Goal: Information Seeking & Learning: Check status

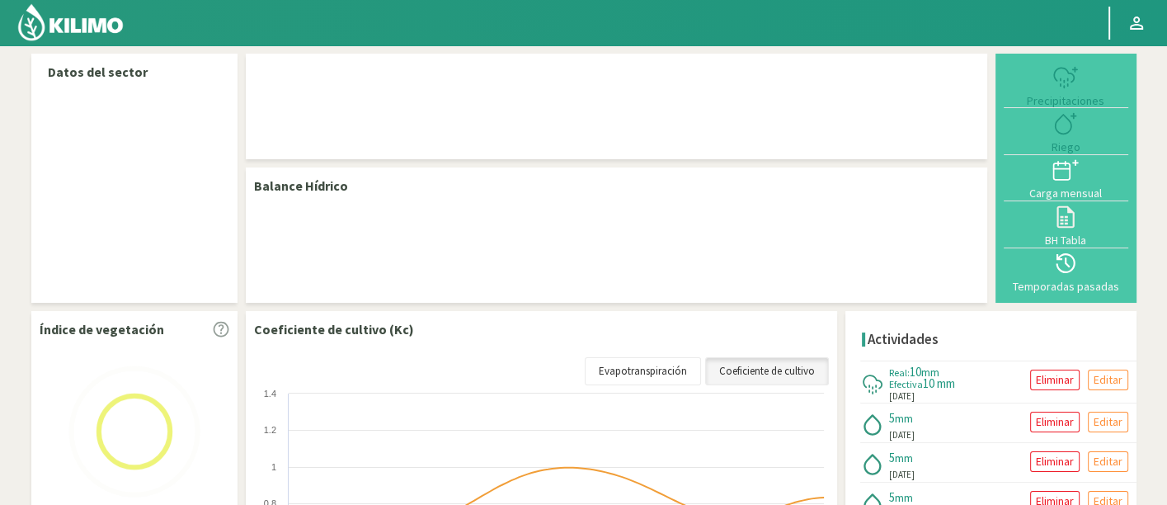
select select "157: Object"
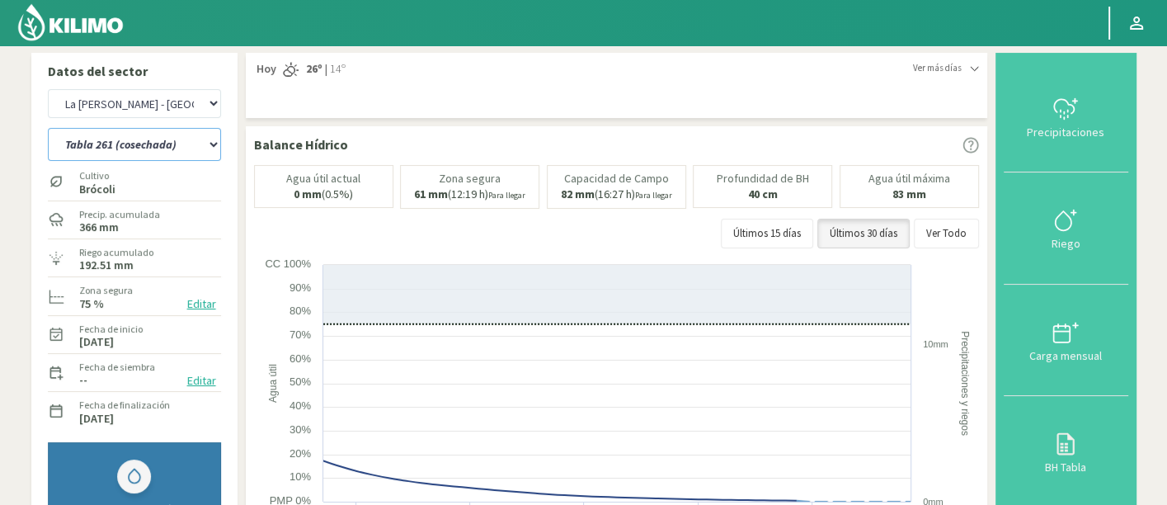
click at [173, 151] on select "Tabla 107 (cosechada) Tabla 124 (cosechada) Tabla 144 (cosechada) Tabla 205 - o…" at bounding box center [134, 144] width 173 height 33
click at [48, 128] on select "Tabla 107 (cosechada) Tabla 124 (cosechada) Tabla 144 (cosechada) Tabla 205 - o…" at bounding box center [134, 144] width 173 height 33
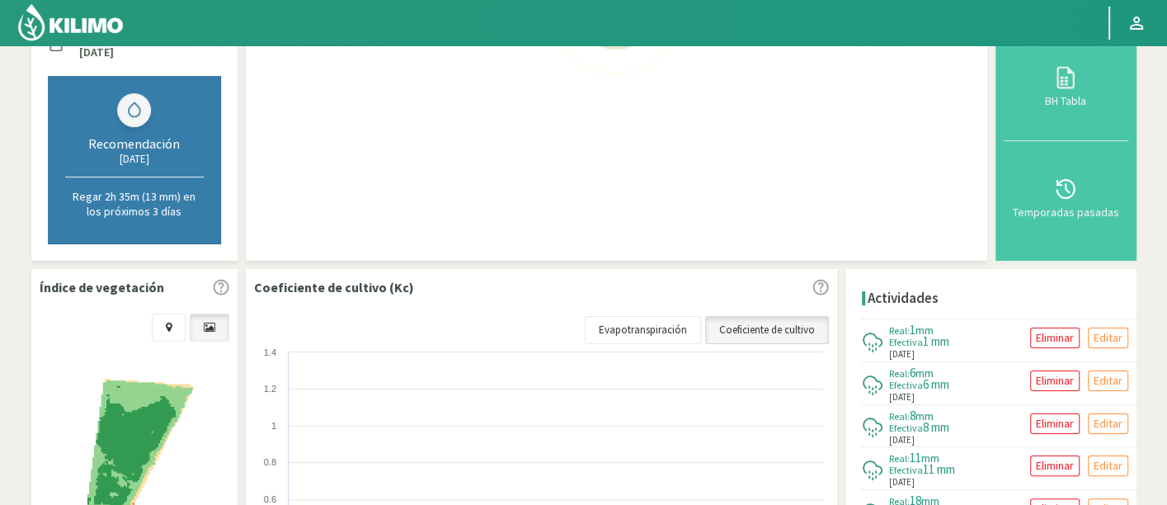
select select "9: Object"
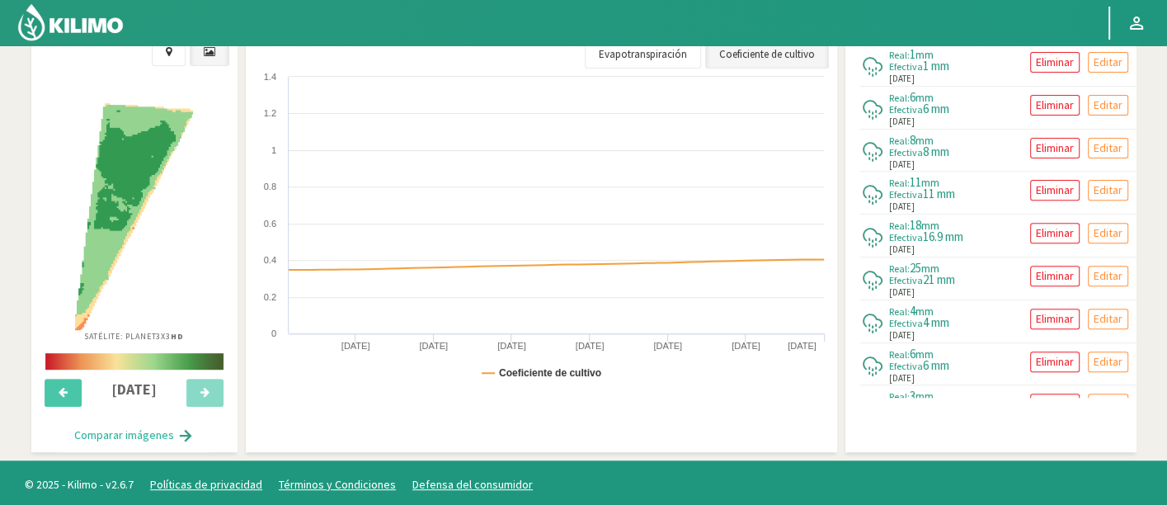
select select "438: Object"
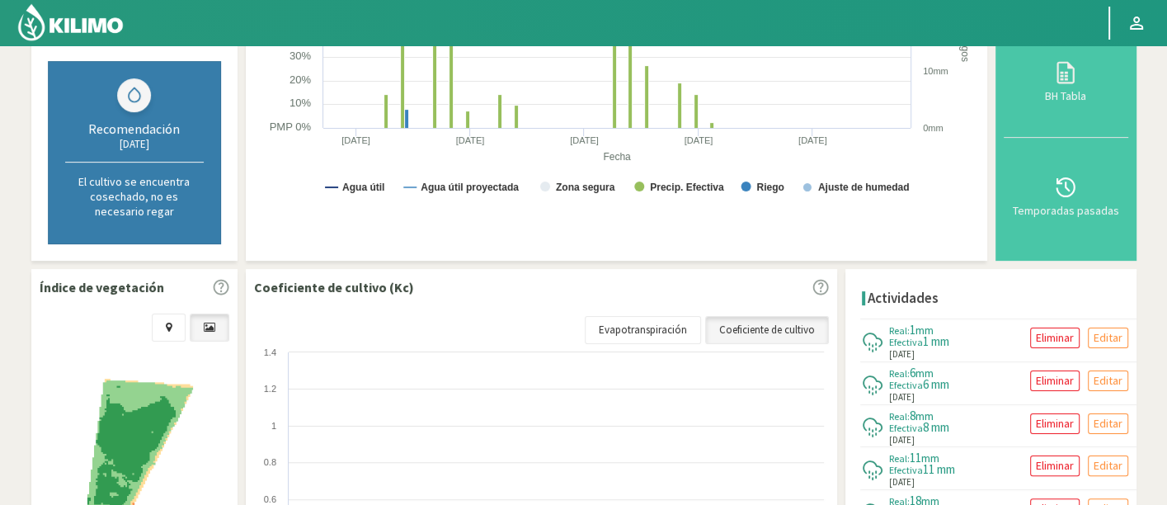
select select "20: Object"
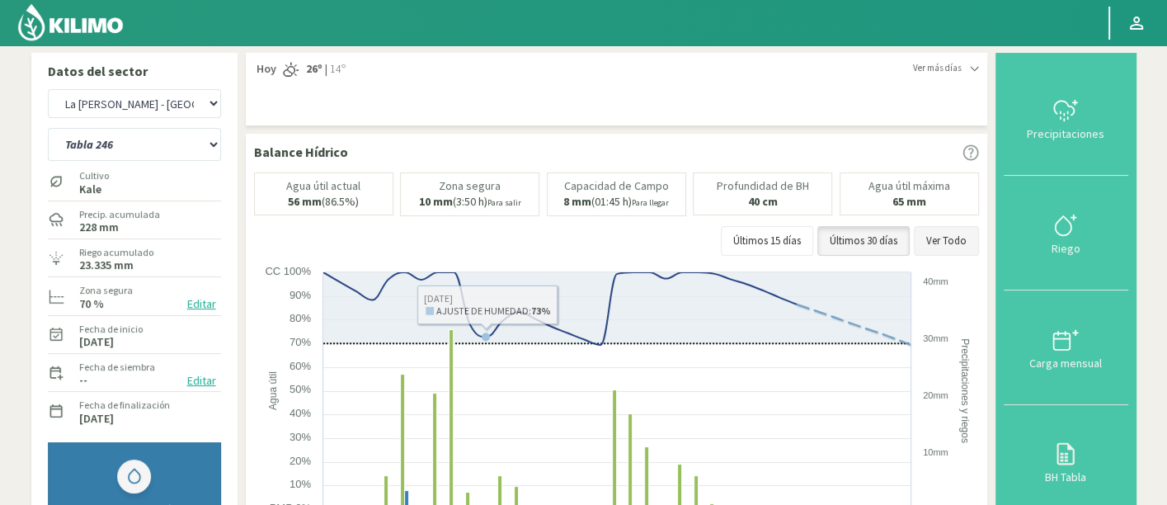
click at [939, 242] on button "Ver Todo" at bounding box center [946, 241] width 65 height 30
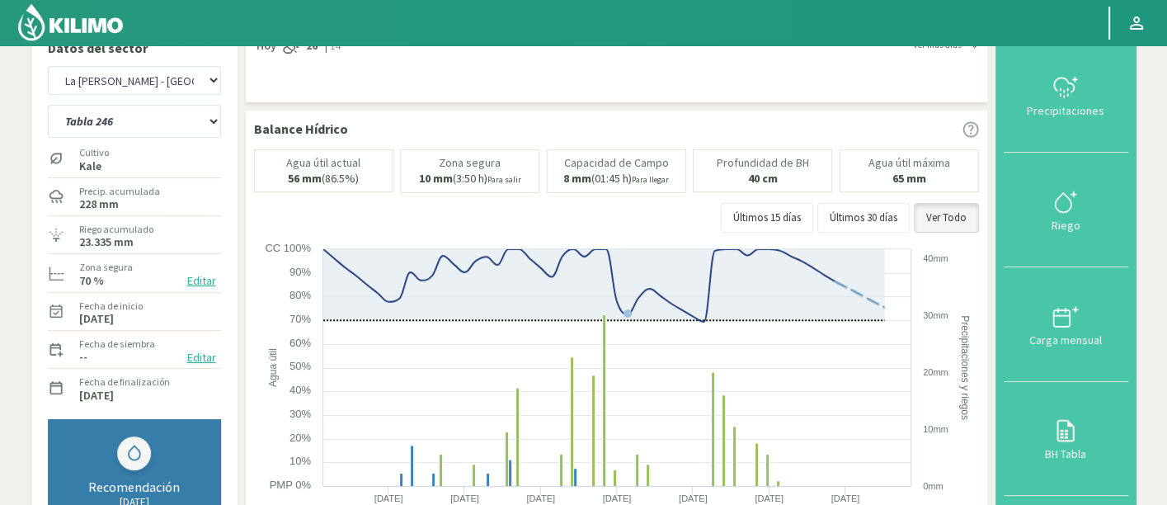
scroll to position [92, 0]
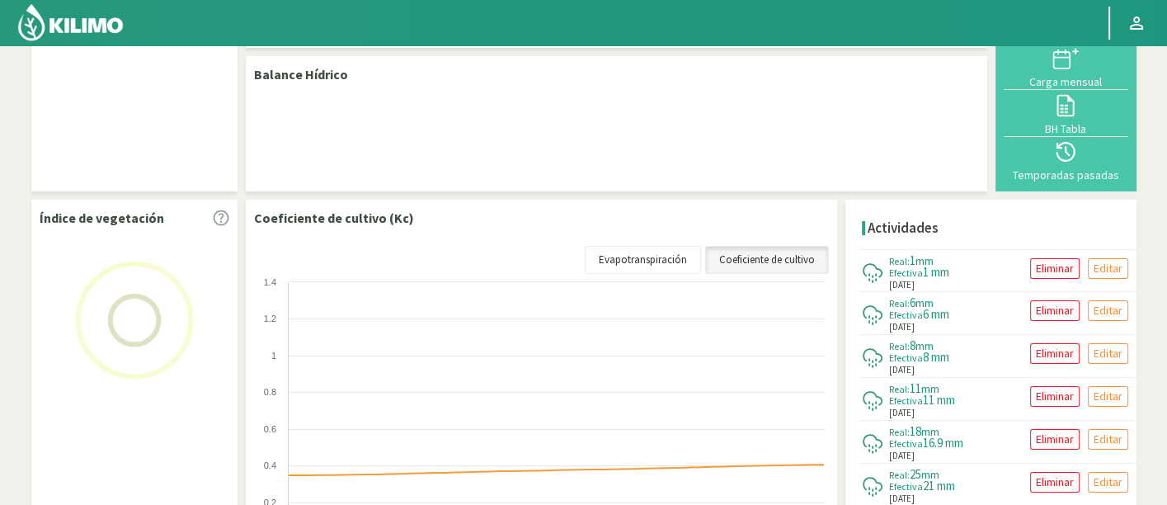
scroll to position [92, 0]
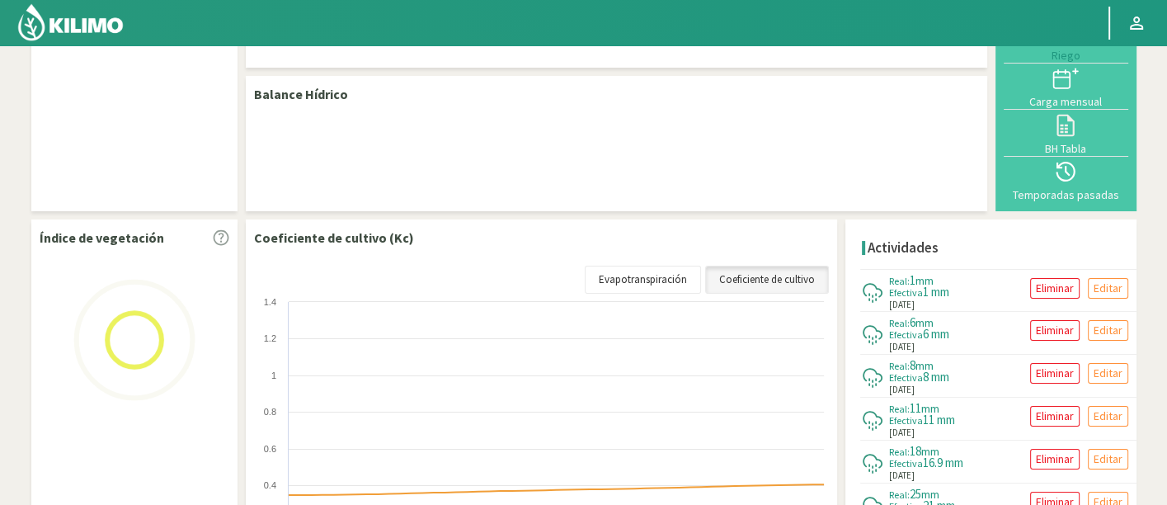
select select "157: Object"
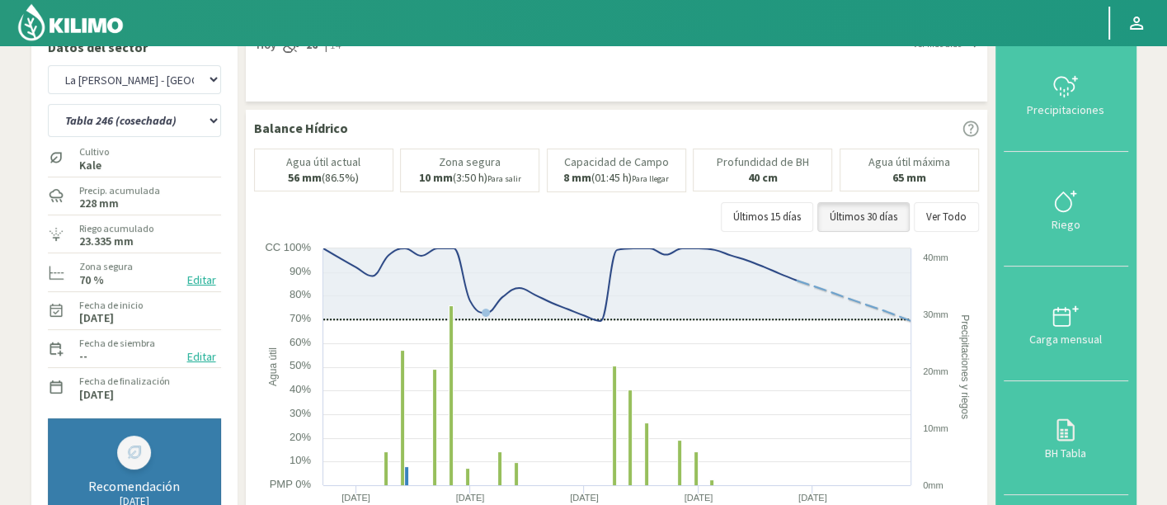
scroll to position [0, 0]
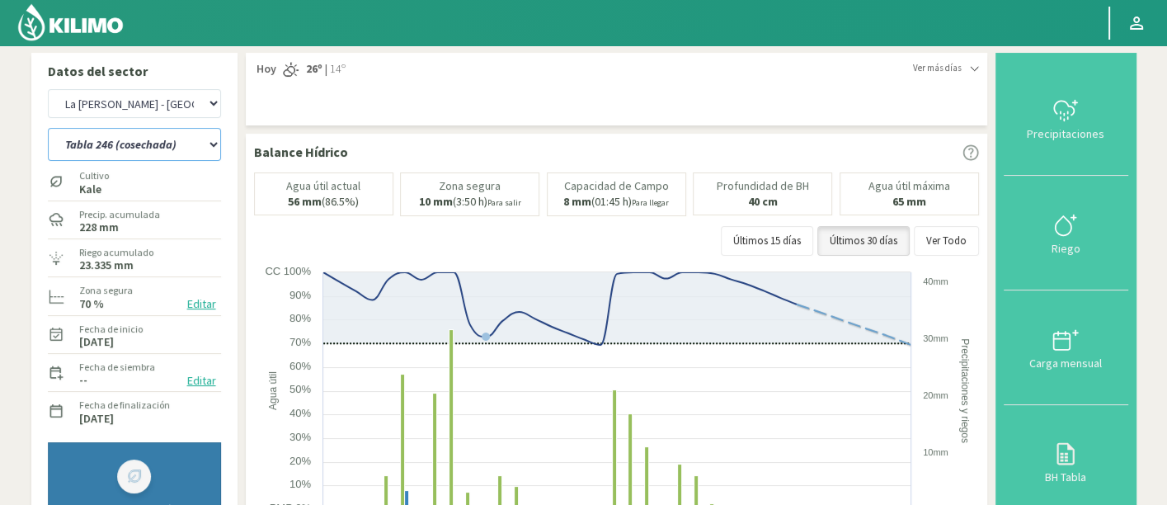
click at [164, 152] on select "Tabla 107 (cosechada) Tabla 124 (cosechada) Tabla 144 (cosechada) Tabla 205 - o…" at bounding box center [134, 144] width 173 height 33
click at [48, 128] on select "Tabla 107 (cosechada) Tabla 124 (cosechada) Tabla 144 (cosechada) Tabla 205 - o…" at bounding box center [134, 144] width 173 height 33
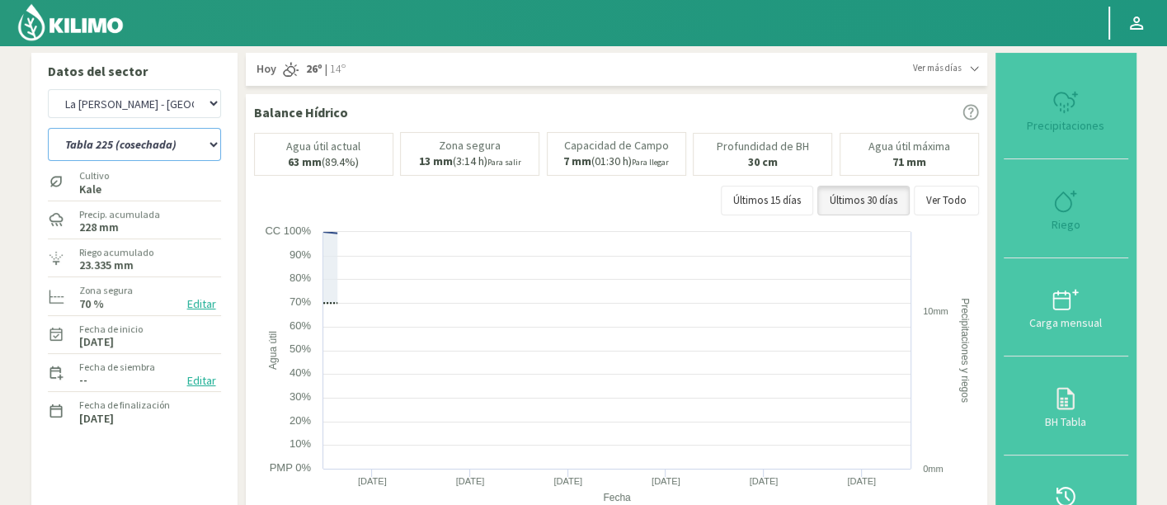
select select "7: Object"
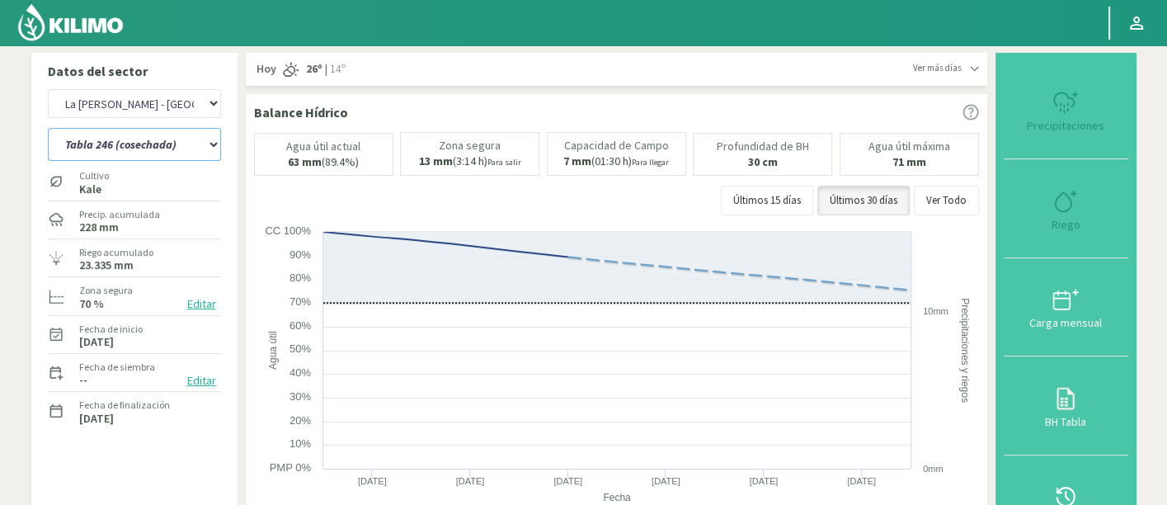
click at [131, 130] on select "Tabla 107 (cosechada) Tabla 124 (cosechada) Tabla 144 (cosechada) Tabla 205 - o…" at bounding box center [134, 144] width 173 height 33
select select "438: Object"
select select "18: Object"
click at [48, 128] on select "Tabla 107 (cosechada) Tabla 124 (cosechada) Tabla 144 ([GEOGRAPHIC_DATA]) Tabla…" at bounding box center [134, 144] width 173 height 33
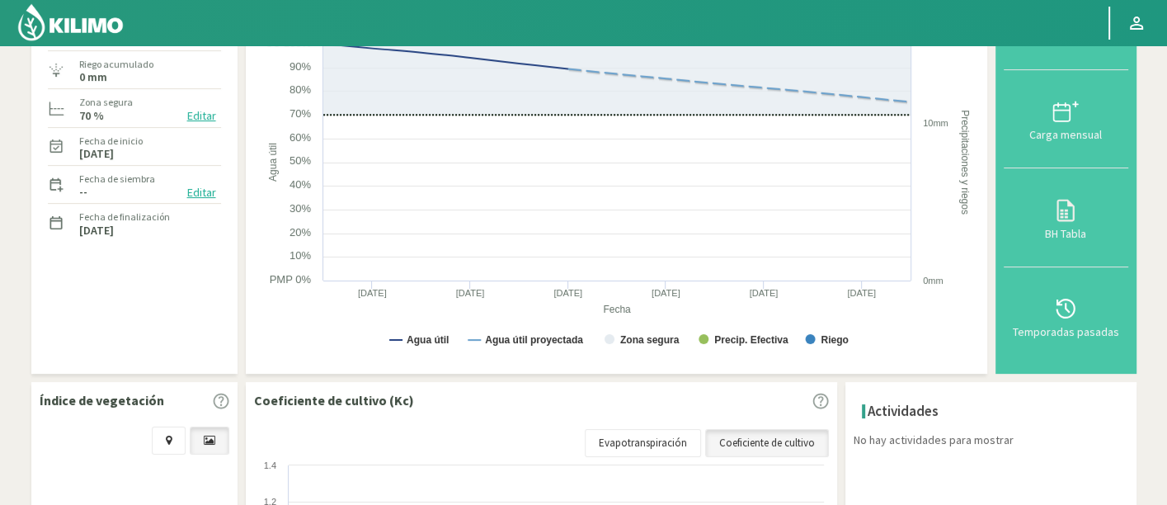
scroll to position [14, 0]
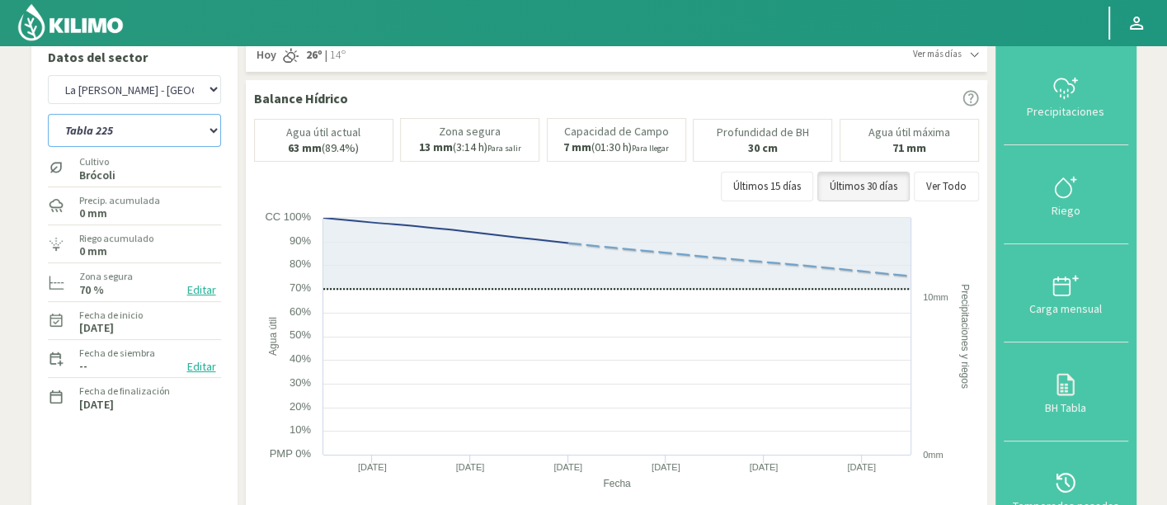
click at [161, 124] on select "Tabla 107 (cosechada) Tabla 124 (cosechada) Tabla 144 ([GEOGRAPHIC_DATA]) Tabla…" at bounding box center [134, 130] width 173 height 33
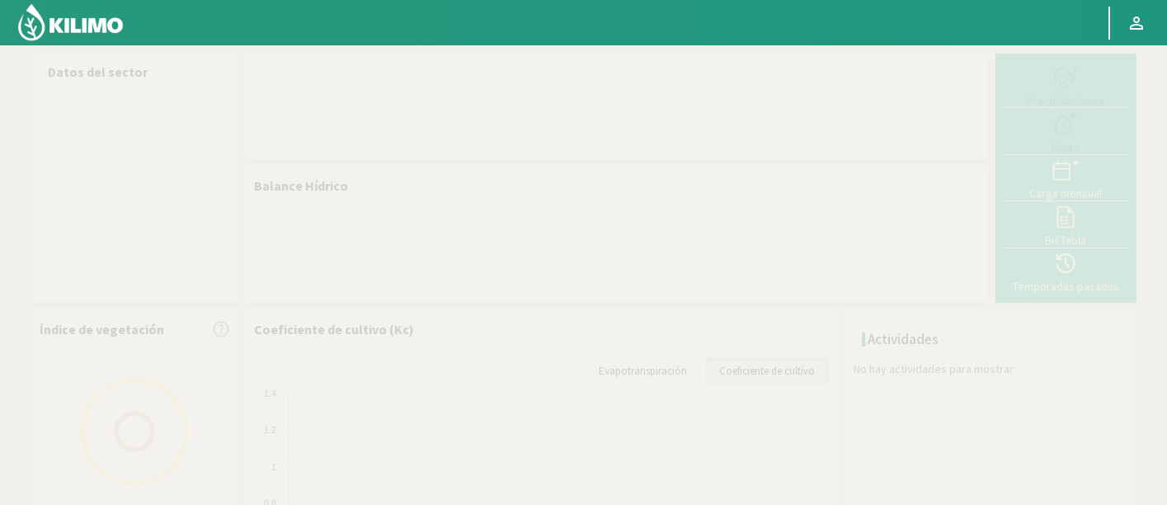
scroll to position [14, 0]
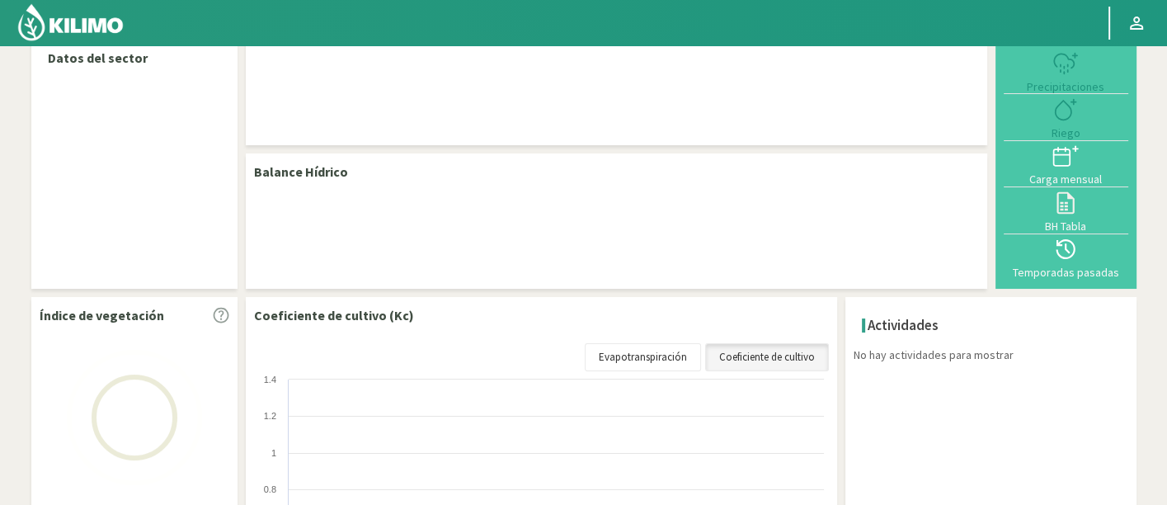
select select "157: Object"
select select "5: Object"
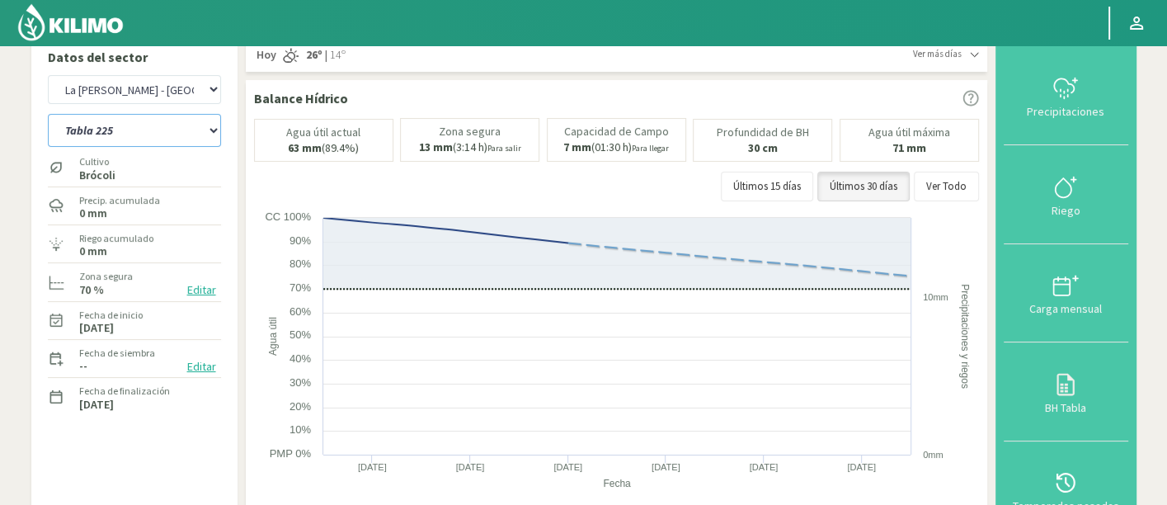
click at [141, 138] on select "Tabla 107 (cosechada) Tabla 124 (cosechada) Tabla 144 ([GEOGRAPHIC_DATA]) Tabla…" at bounding box center [134, 130] width 173 height 33
click at [134, 88] on select "Agr. Cardonal Agr. El Carmelo Agr. Huertos de Chocalan Agrícola Bakia Agrícola …" at bounding box center [134, 89] width 173 height 29
click at [48, 75] on select "Agr. Cardonal Agr. El Carmelo Agr. Huertos de Chocalan Agrícola Bakia Agrícola …" at bounding box center [134, 89] width 173 height 29
click at [170, 138] on select "Tabla 107 (cosechada) Tabla 124 (cosechada) Tabla 144 ([GEOGRAPHIC_DATA]) Tabla…" at bounding box center [134, 130] width 173 height 33
select select "439: Object"
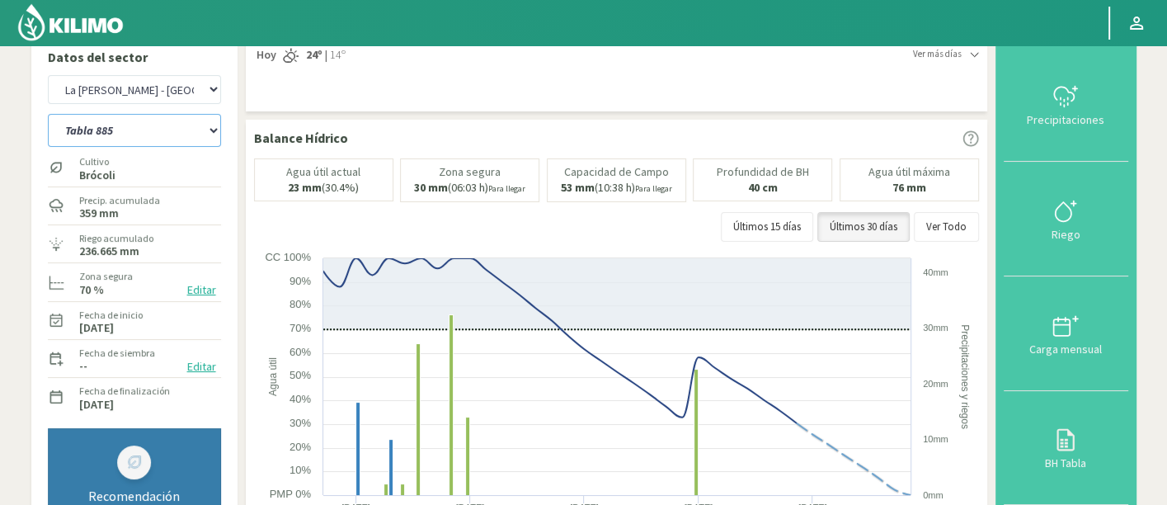
click at [48, 114] on select "Tabla 471 (cosechada) Tabla 477 Tabla 521 ([GEOGRAPHIC_DATA]) Tabla 561 Tabla 5…" at bounding box center [134, 130] width 173 height 33
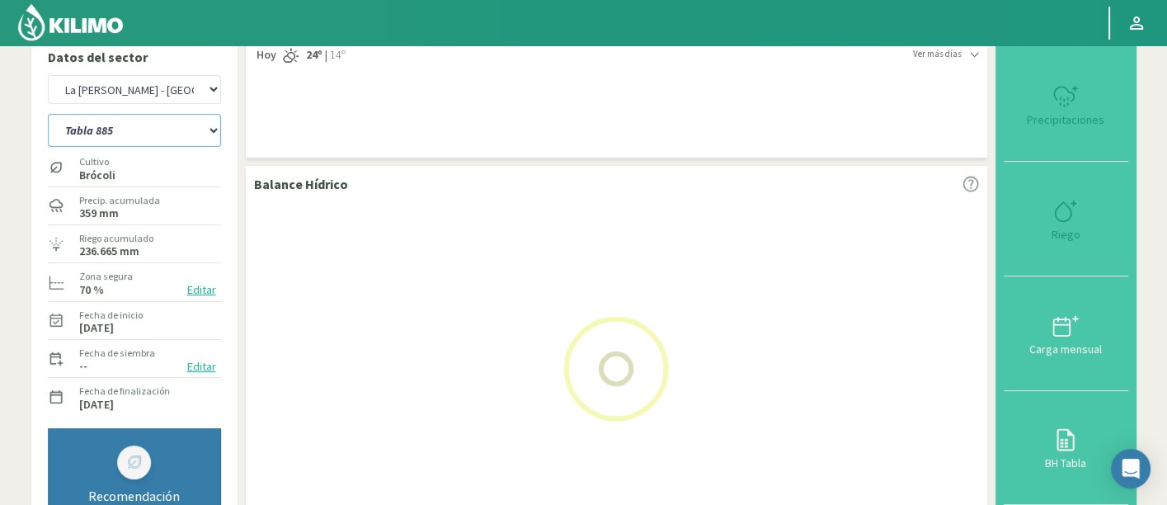
select select "13: Object"
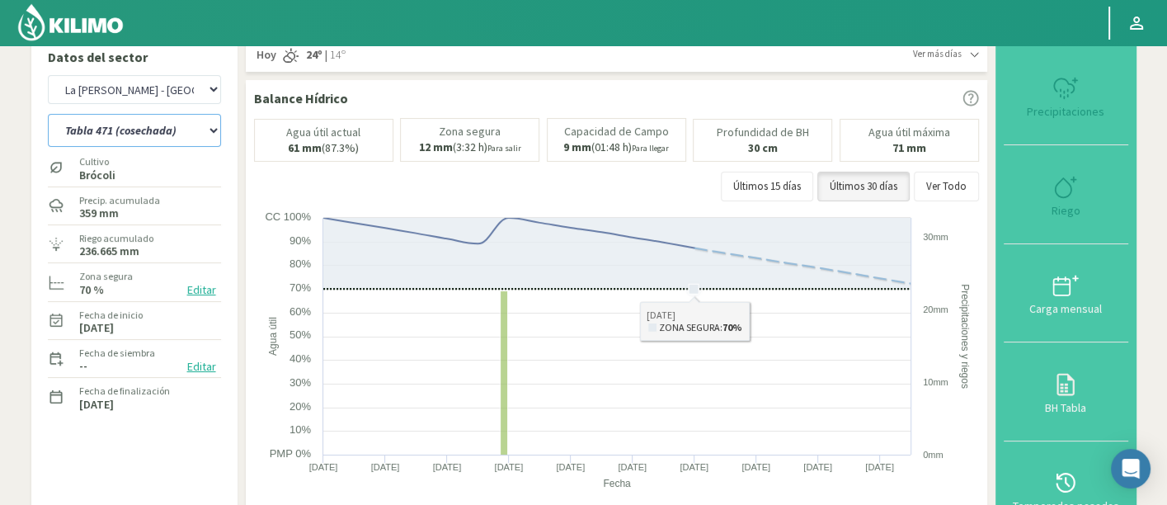
select select "720: Object"
select select "33: Object"
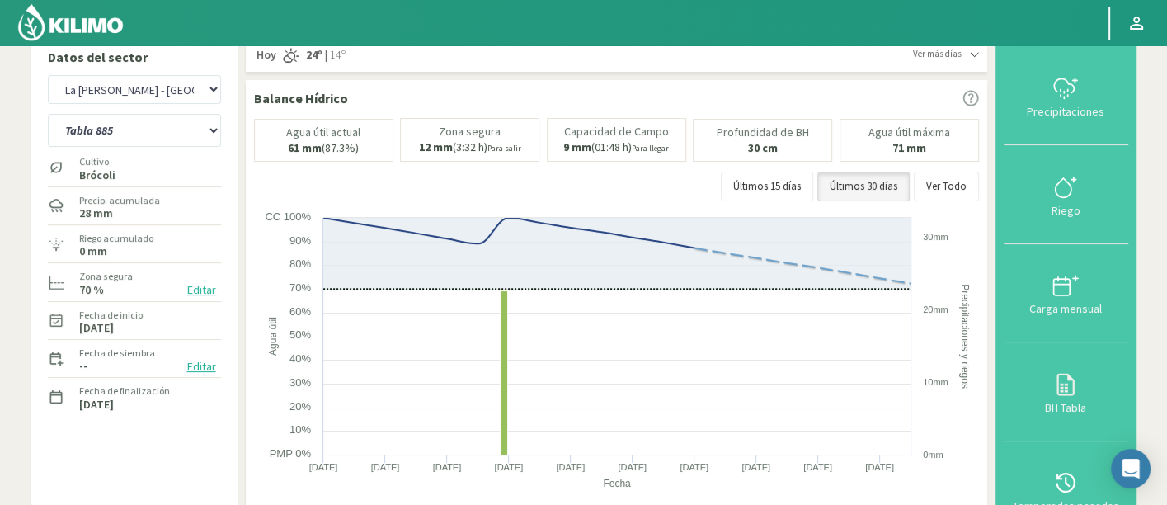
click at [162, 105] on div "Agr. Cardonal Agr. El Carmelo Agr. Huertos de Chocalan Agrícola Bakia Agrícola …" at bounding box center [134, 89] width 173 height 37
click at [158, 100] on select "Agr. Cardonal Agr. El Carmelo Agr. Huertos de Chocalan Agrícola Bakia Agrícola …" at bounding box center [134, 89] width 173 height 29
click at [48, 75] on select "Agr. Cardonal Agr. El Carmelo Agr. Huertos de Chocalan Agrícola Bakia Agrícola …" at bounding box center [134, 89] width 173 height 29
select select "1000: Object"
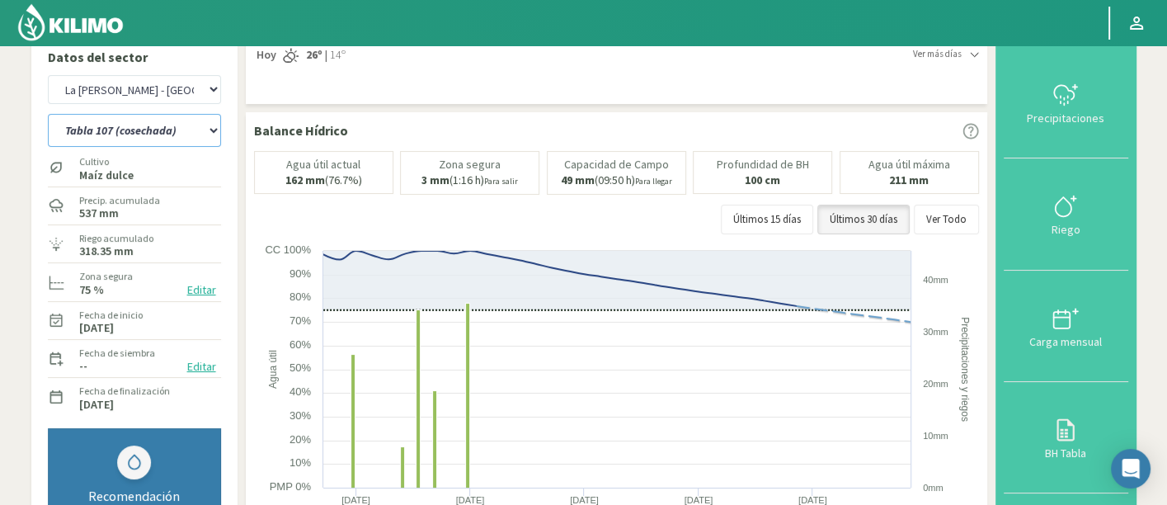
click at [170, 131] on select "Tabla 107 (cosechada) Tabla 124 (cosechada) Tabla 144 ([GEOGRAPHIC_DATA]) Tabla…" at bounding box center [134, 130] width 173 height 33
click at [48, 114] on select "Tabla 107 (cosechada) Tabla 124 (cosechada) Tabla 144 ([GEOGRAPHIC_DATA]) Tabla…" at bounding box center [134, 130] width 173 height 33
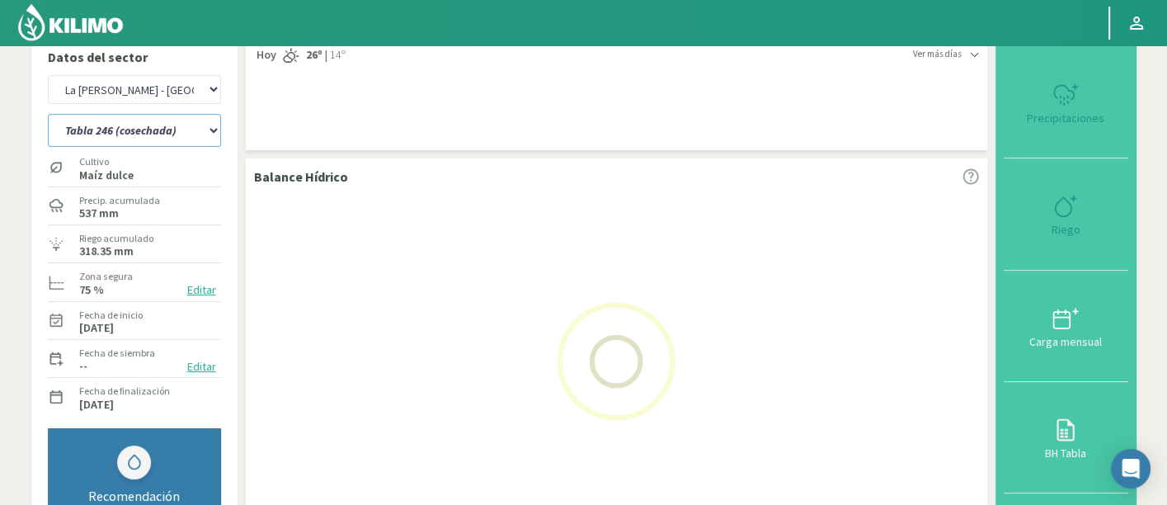
select select "35: Object"
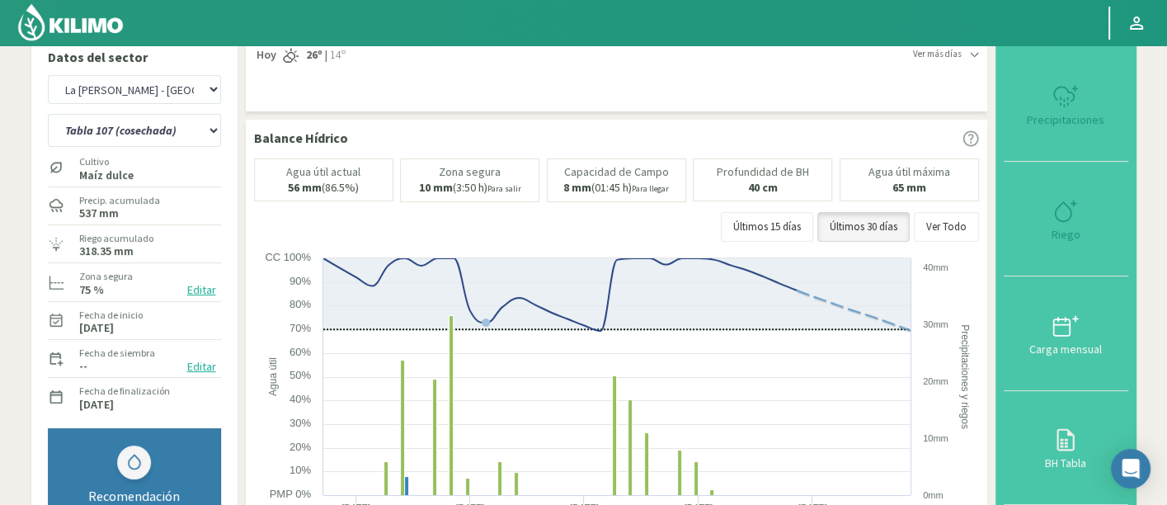
select select "1281: Object"
click at [211, 134] on select "Tabla 107 (cosechada) Tabla 124 (cosechada) Tabla 144 ([GEOGRAPHIC_DATA]) Tabla…" at bounding box center [134, 130] width 173 height 33
click at [48, 114] on select "Tabla 107 (cosechada) Tabla 124 (cosechada) Tabla 144 ([GEOGRAPHIC_DATA]) Tabla…" at bounding box center [134, 130] width 173 height 33
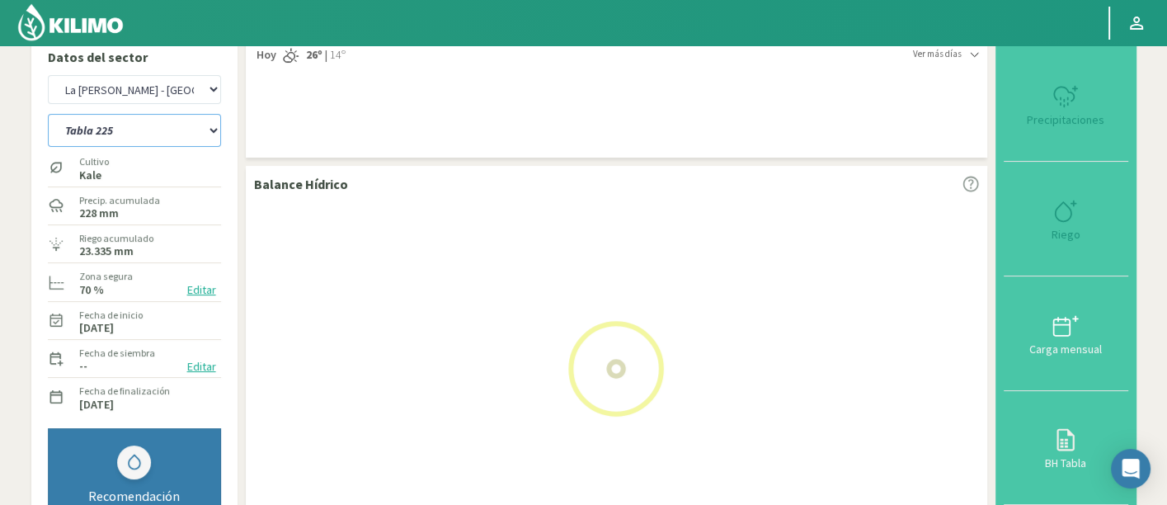
select select "55: Object"
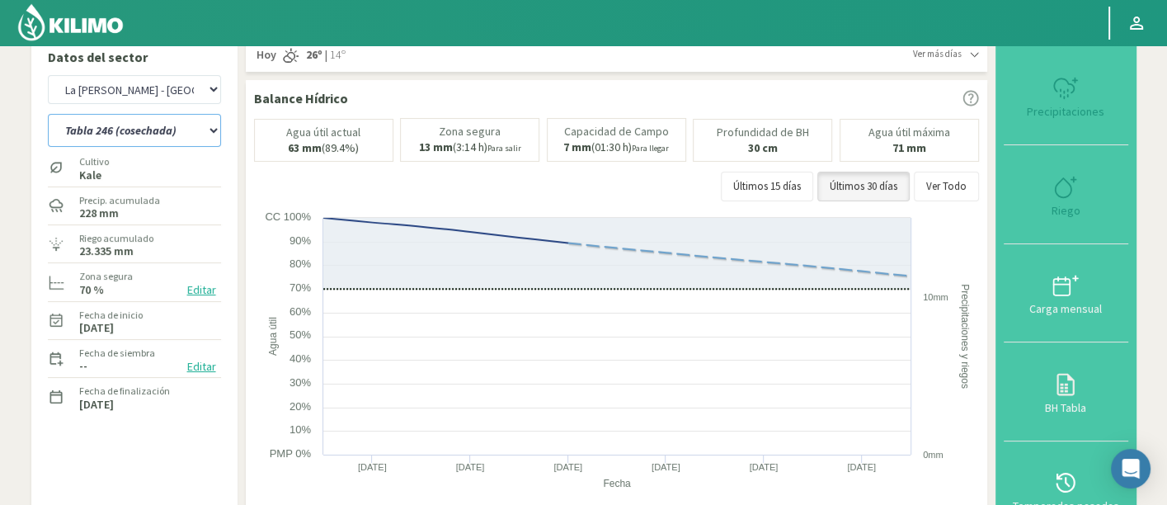
select select "1562: Object"
select select "66: Object"
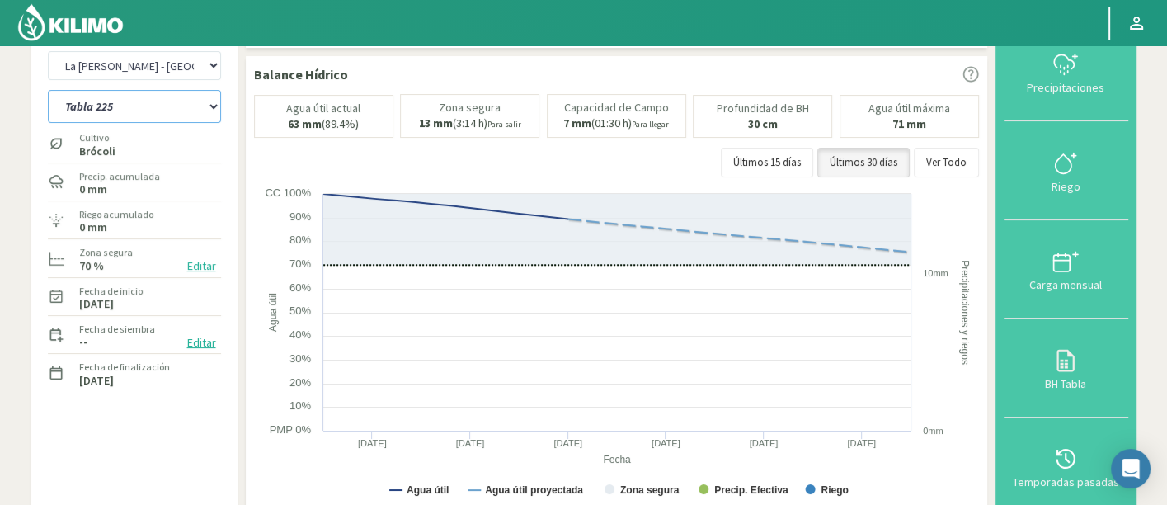
scroll to position [14, 0]
